Goal: Transaction & Acquisition: Purchase product/service

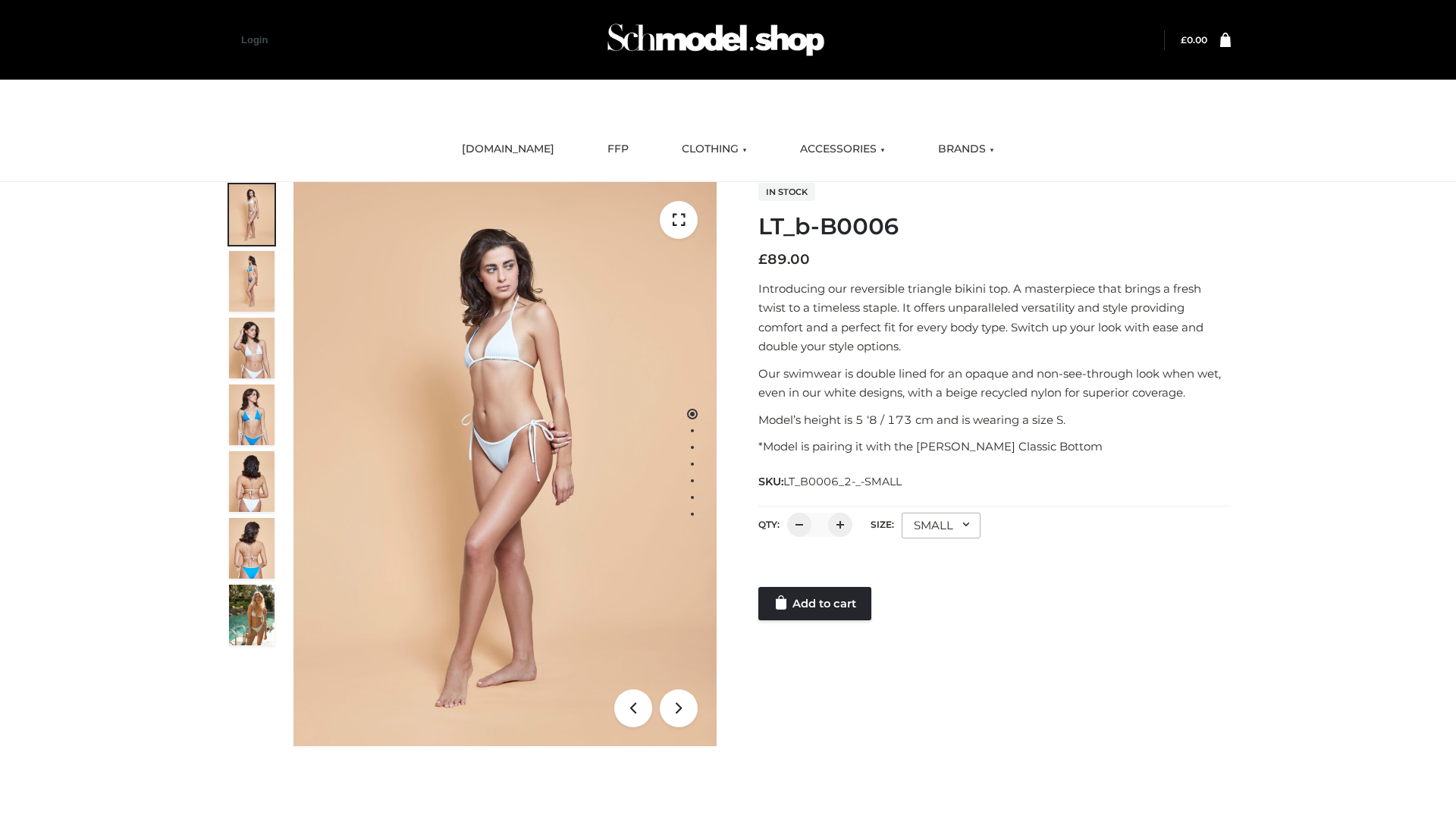
click at [816, 604] on link "Add to cart" at bounding box center [814, 604] width 113 height 33
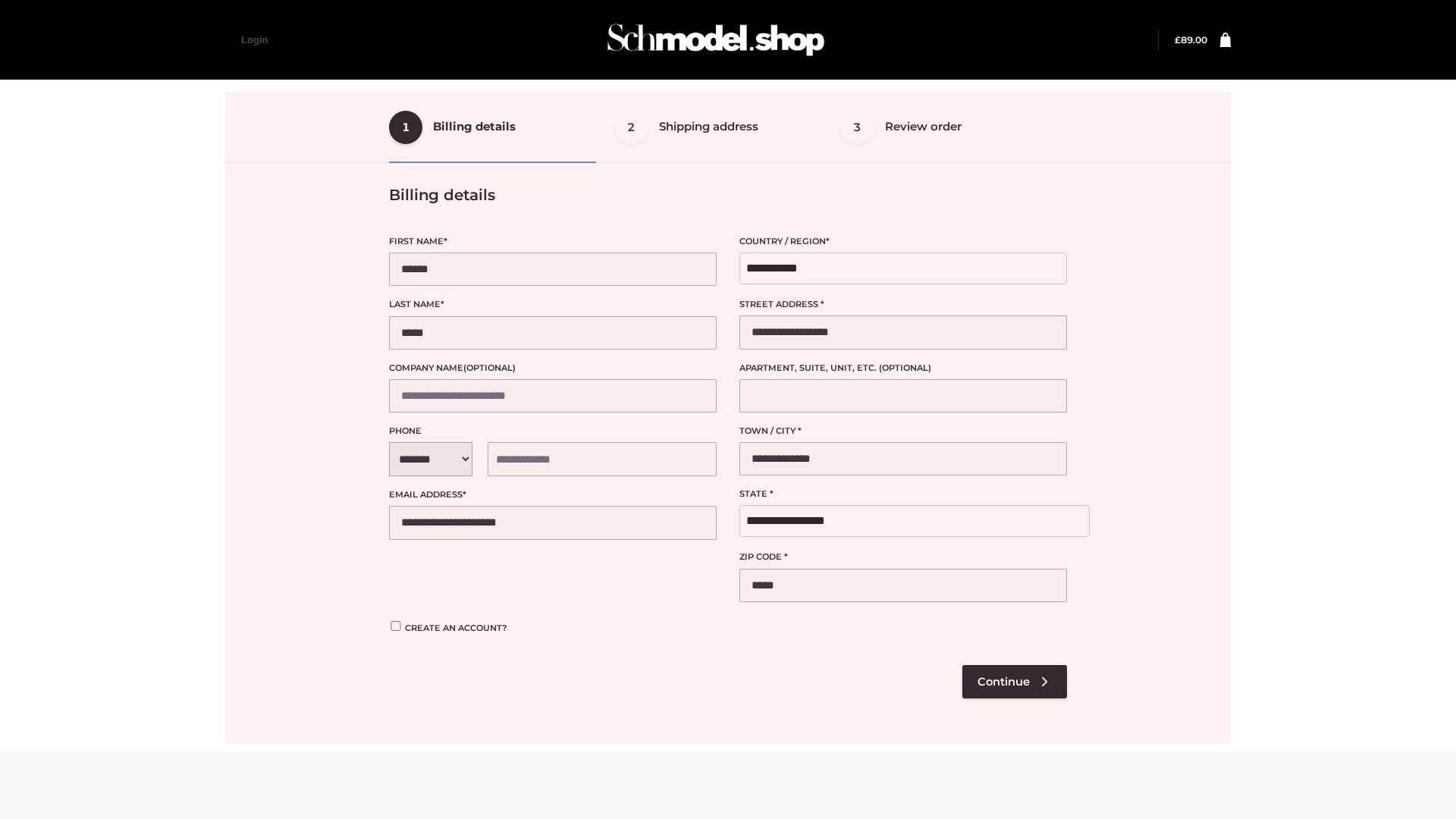
select select "**"
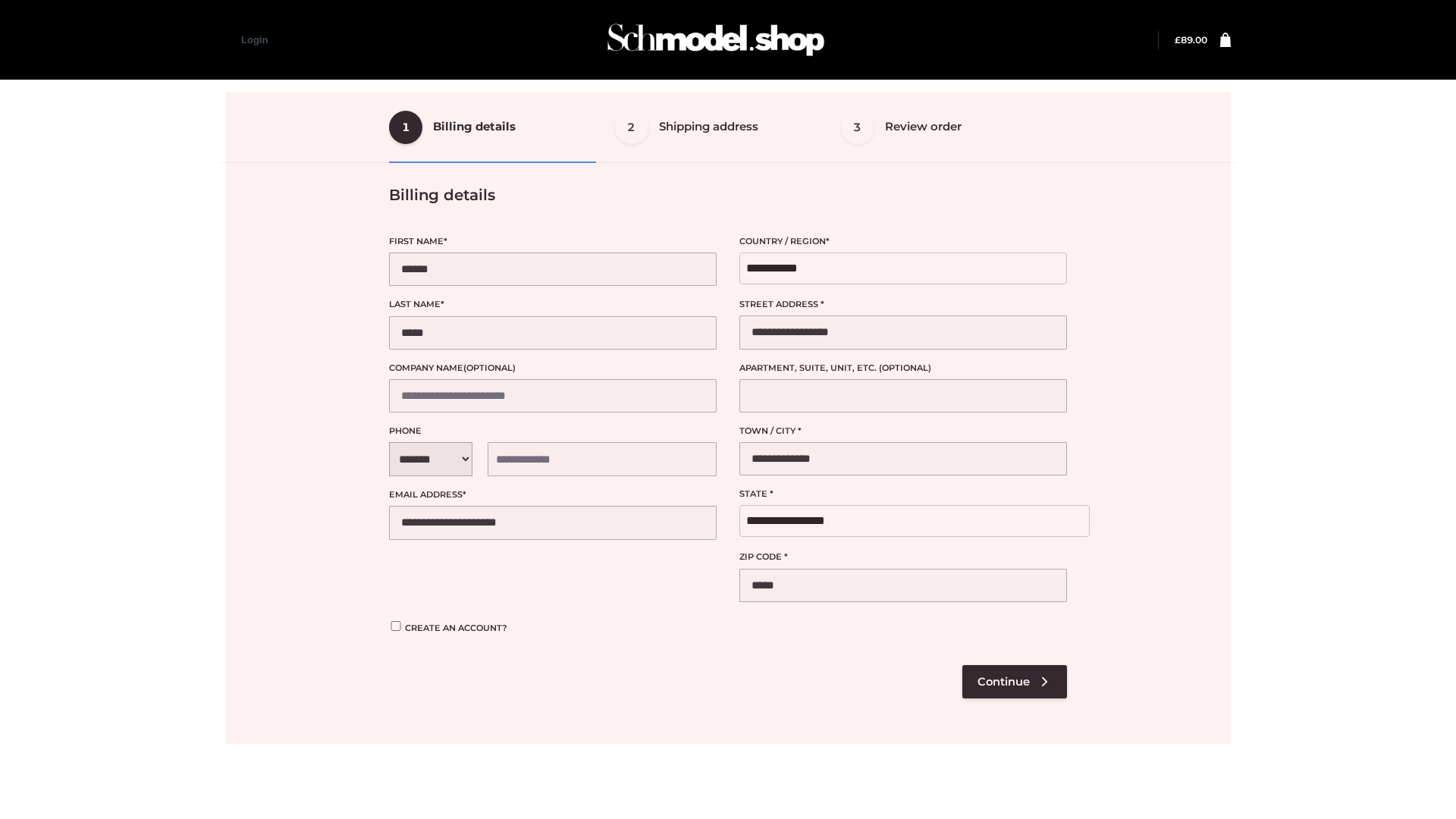
select select "**"
